Goal: Check status: Check status

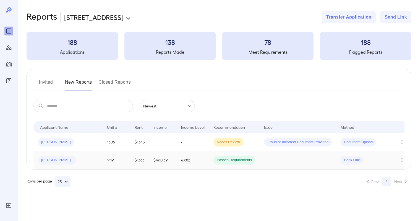
click at [109, 163] on td "1419" at bounding box center [117, 160] width 28 height 18
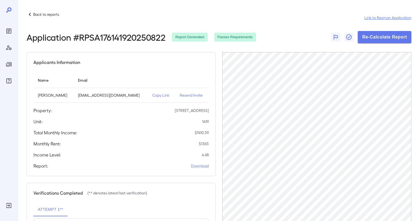
click at [381, 18] on link "Link to Resman Application" at bounding box center [387, 18] width 47 height 6
click at [384, 17] on link "Link to Resman Application" at bounding box center [387, 18] width 47 height 6
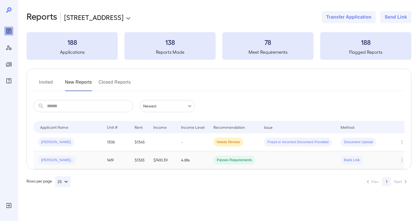
click at [116, 161] on td "1419" at bounding box center [117, 160] width 28 height 18
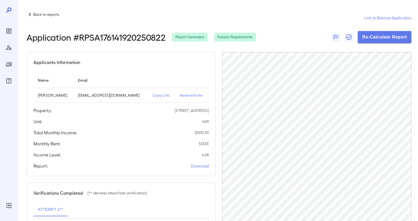
click at [384, 20] on div "Back to reports Link to Resman Application" at bounding box center [219, 17] width 385 height 13
click at [384, 18] on link "Link to Resman Application" at bounding box center [387, 18] width 47 height 6
